Goal: Information Seeking & Learning: Learn about a topic

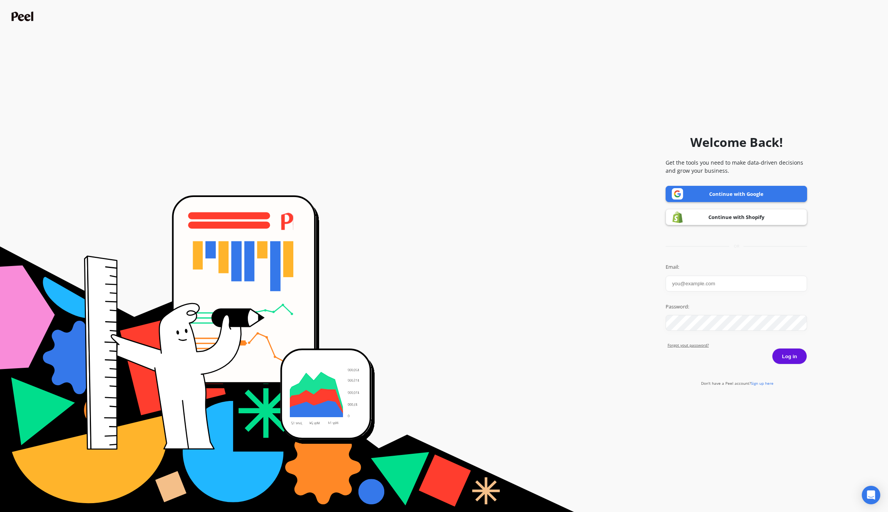
click at [737, 198] on link "Continue with Google" at bounding box center [735, 194] width 141 height 16
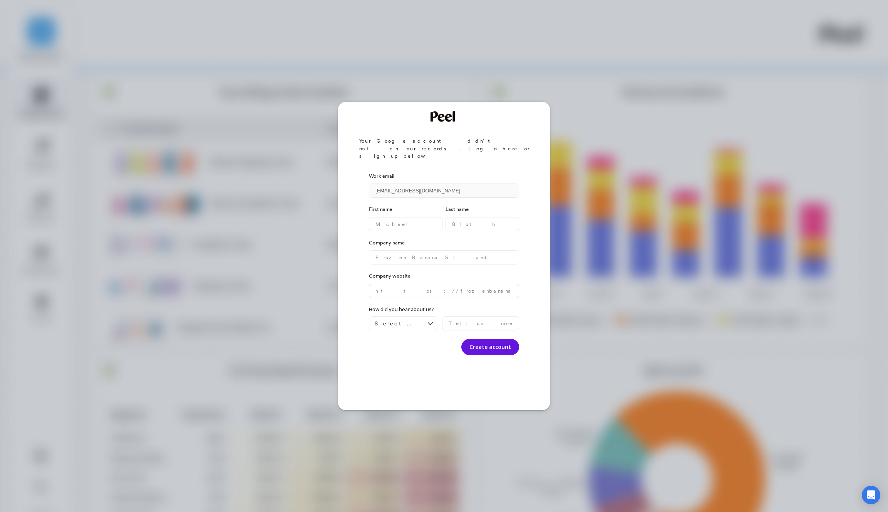
click at [665, 116] on div "Your Google account didn’t match our records. Log in here or sign up below Work…" at bounding box center [444, 256] width 888 height 512
click at [594, 87] on div "Your Google account didn’t match our records. Log in here or sign up below Work…" at bounding box center [444, 256] width 888 height 512
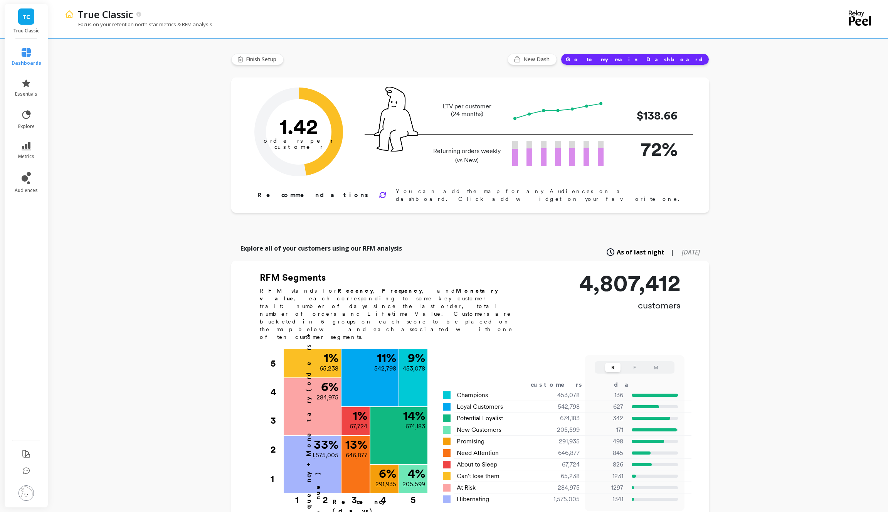
click at [25, 139] on li "metrics" at bounding box center [26, 150] width 39 height 27
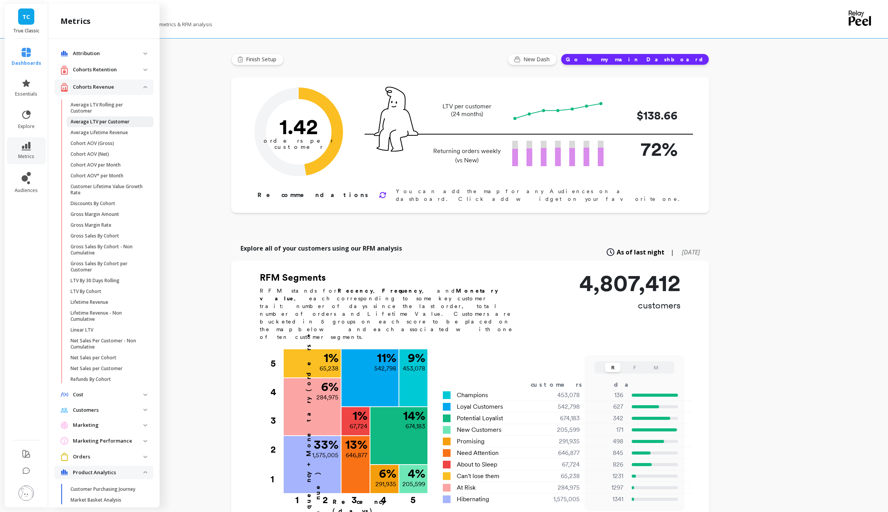
click at [107, 123] on p "Average LTV per Customer" at bounding box center [100, 122] width 59 height 6
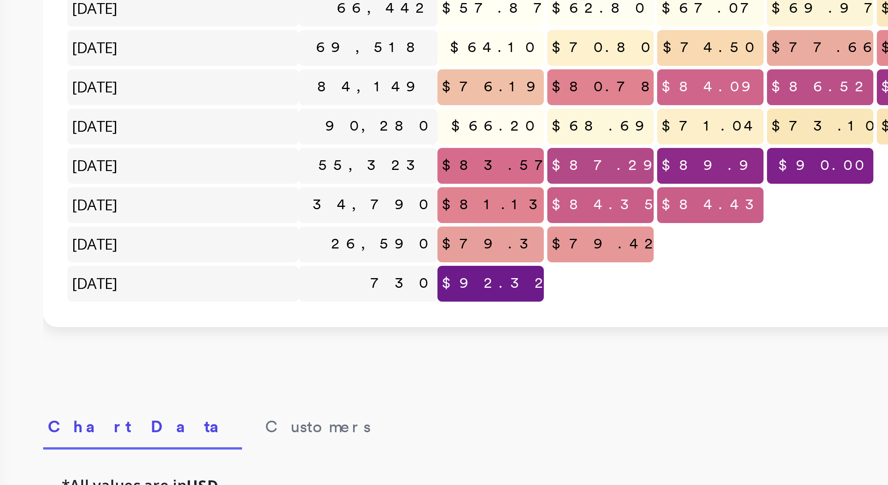
click at [167, 283] on div "Click to create an audience 51,625 $67.99 $71.95 $75.30 $77.37 $78.89 $80.31 $8…" at bounding box center [467, 185] width 804 height 203
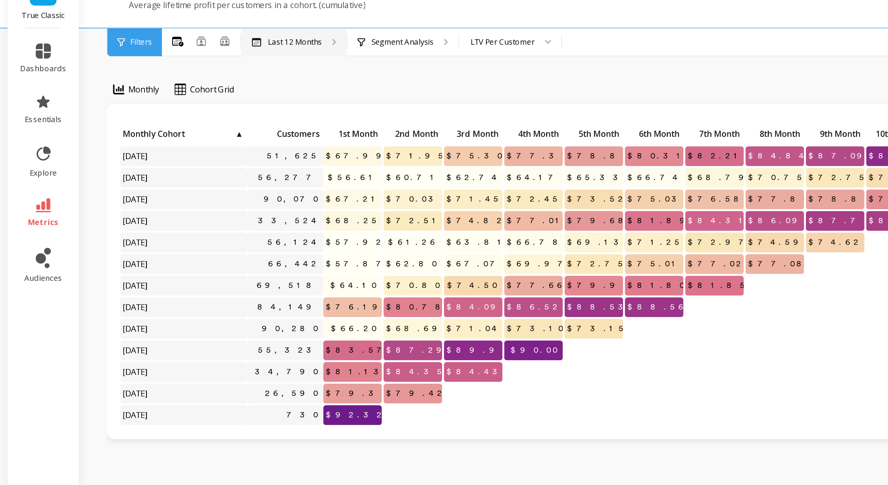
click at [171, 45] on p "Last 12 Months" at bounding box center [179, 47] width 33 height 6
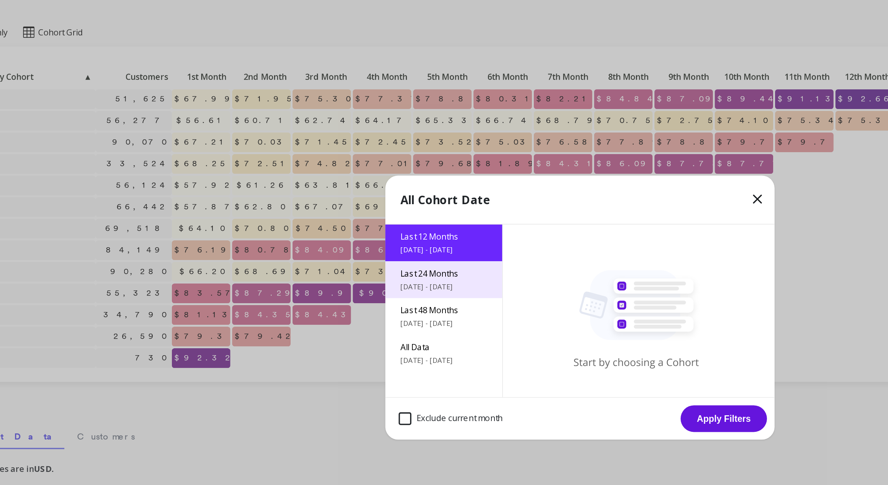
click at [352, 230] on span "[DATE] - [DATE]" at bounding box center [361, 230] width 52 height 6
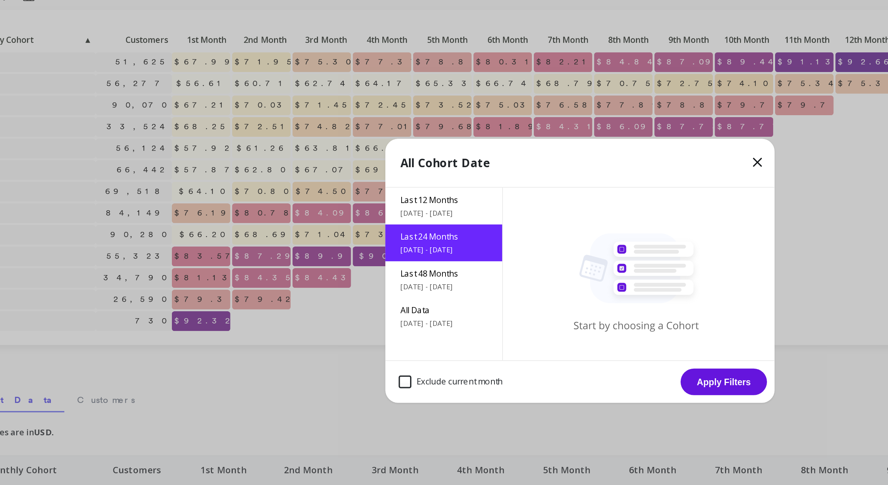
click at [507, 313] on button "Apply Filters" at bounding box center [531, 310] width 52 height 16
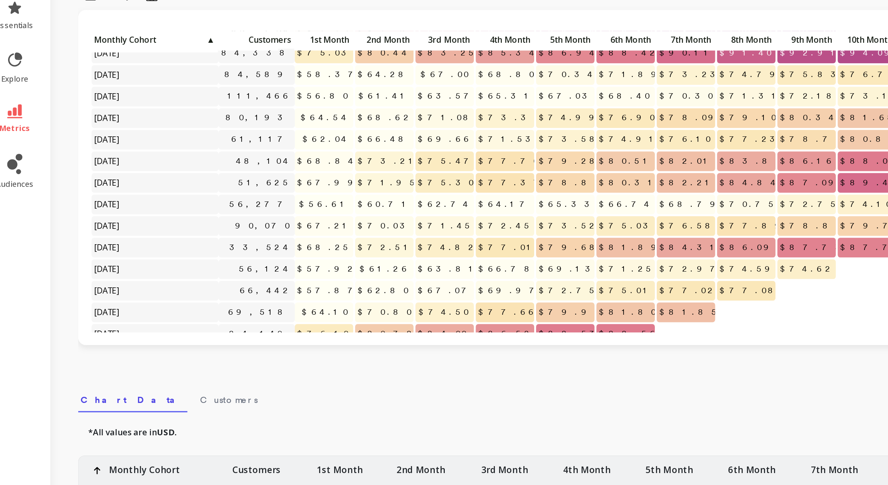
scroll to position [82, 0]
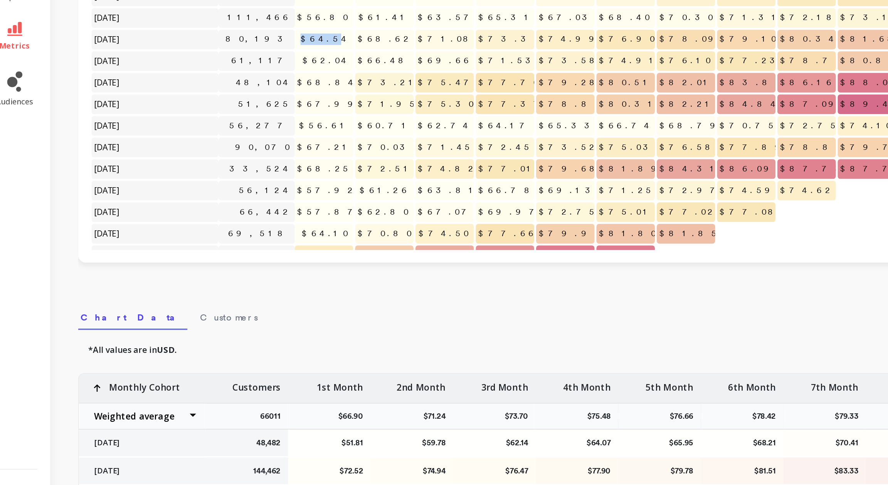
drag, startPoint x: 212, startPoint y: 153, endPoint x: 225, endPoint y: 153, distance: 12.7
click at [225, 153] on span "$64.54" at bounding box center [215, 152] width 34 height 12
click at [224, 161] on span "$62.04" at bounding box center [215, 166] width 32 height 12
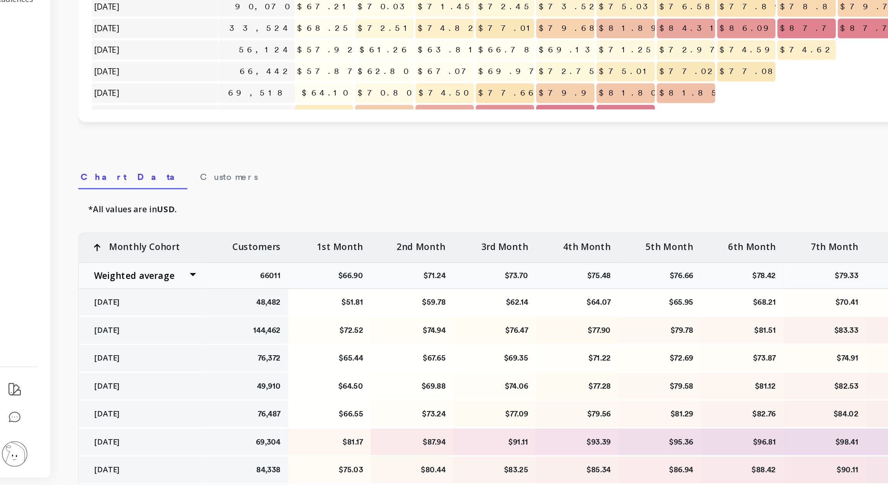
scroll to position [0, 0]
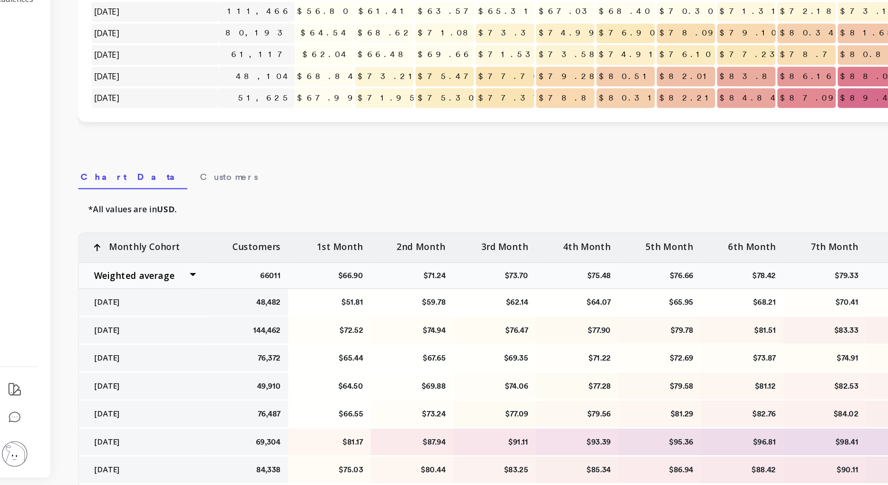
drag, startPoint x: 77, startPoint y: 255, endPoint x: 77, endPoint y: 242, distance: 13.5
click at [77, 247] on div "Click to create an audience 48,482 $51.81 $59.78 $62.14 $64.07 $65.95 $68.21 $7…" at bounding box center [466, 165] width 789 height 183
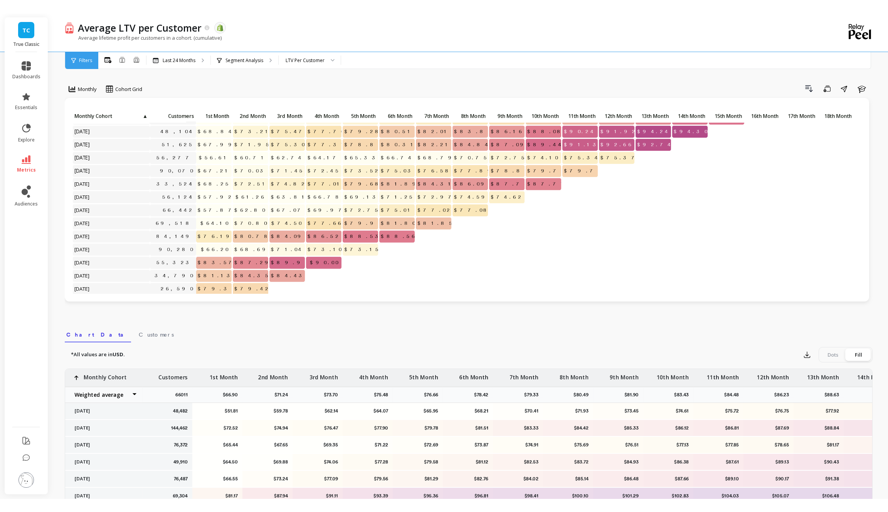
scroll to position [170, 0]
